Goal: Task Accomplishment & Management: Use online tool/utility

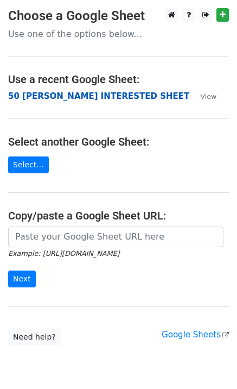
click at [74, 97] on strong "50 [PERSON_NAME] INTERESTED SHEET" at bounding box center [98, 96] width 181 height 10
click at [100, 95] on strong "50 [PERSON_NAME] INTERESTED SHEET" at bounding box center [98, 96] width 181 height 10
click at [62, 98] on strong "50 [PERSON_NAME] INTERESTED SHEET" at bounding box center [98, 96] width 181 height 10
click at [46, 99] on strong "50 [PERSON_NAME] INTERESTED SHEET" at bounding box center [98, 96] width 181 height 10
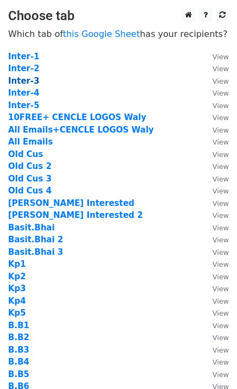
click at [29, 82] on strong "Inter-3" at bounding box center [24, 81] width 32 height 10
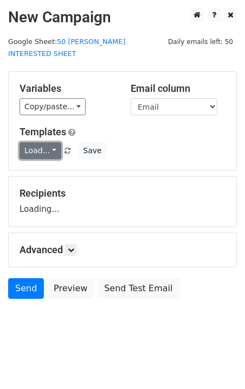
click at [39, 142] on link "Load..." at bounding box center [41, 150] width 42 height 17
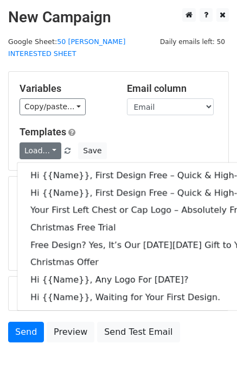
click at [179, 126] on h5 "Templates" at bounding box center [119, 132] width 198 height 12
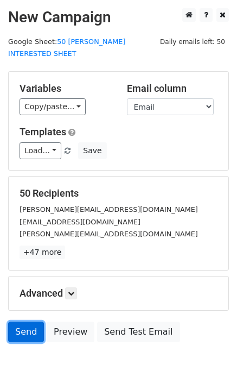
click at [13, 322] on link "Send" at bounding box center [26, 332] width 36 height 21
